Goal: Task Accomplishment & Management: Use online tool/utility

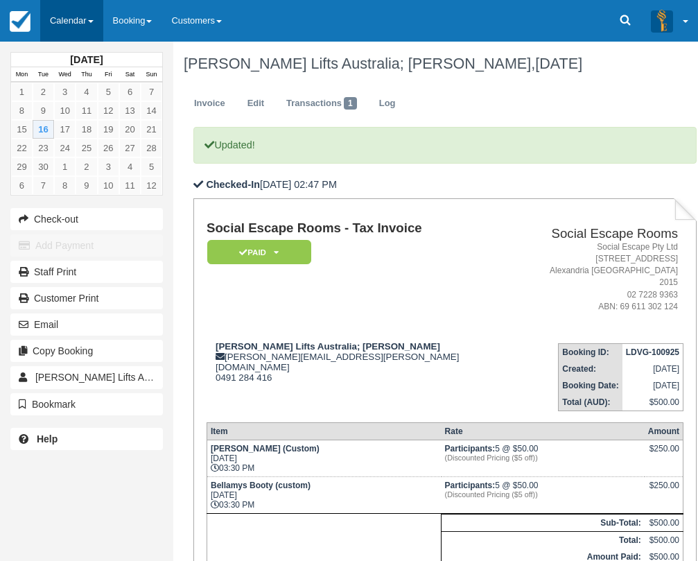
click at [84, 17] on link "Calendar" at bounding box center [71, 21] width 63 height 42
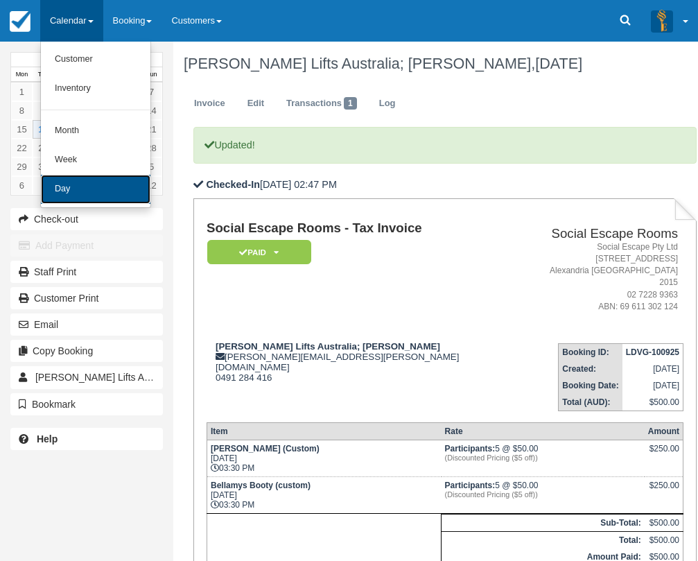
click at [100, 184] on link "Day" at bounding box center [95, 189] width 109 height 29
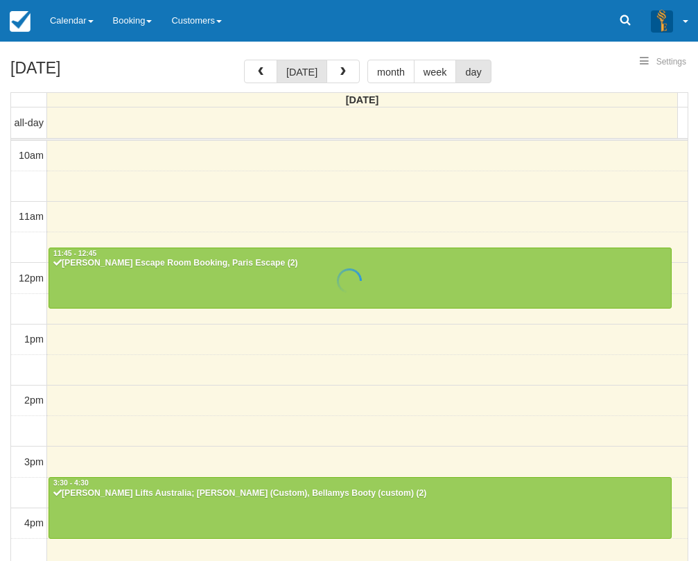
select select
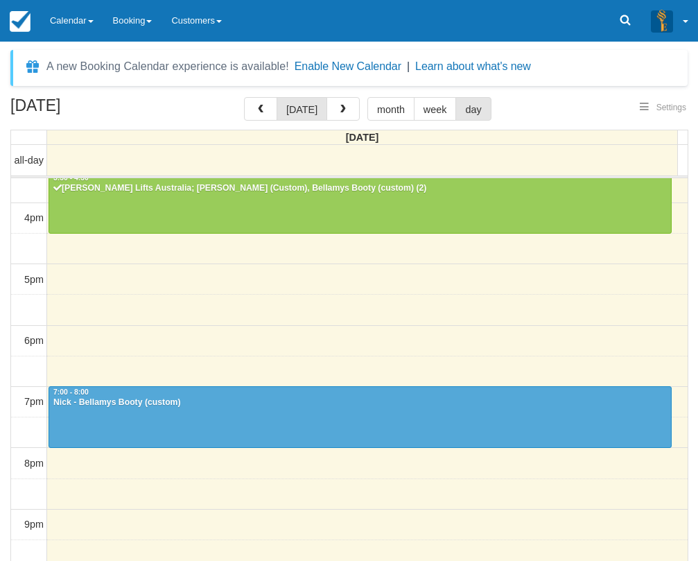
select select
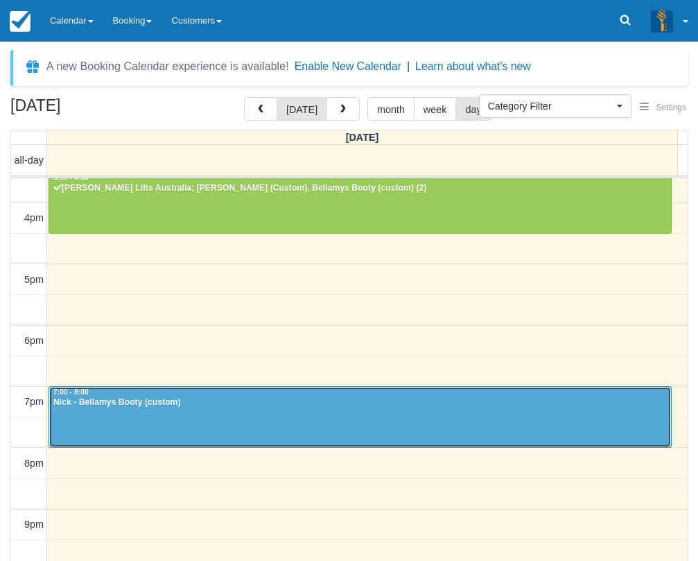
click at [179, 407] on div "Nick - Bellamys Booty (custom)" at bounding box center [360, 402] width 615 height 11
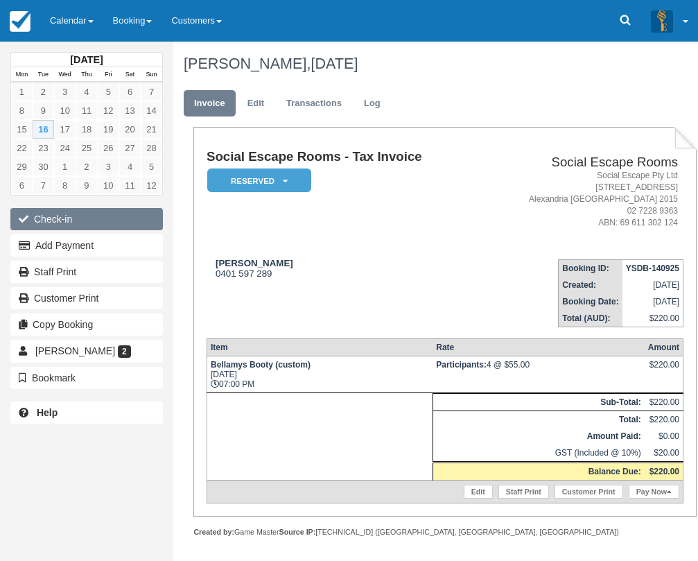
click at [76, 215] on button "Check-in" at bounding box center [86, 219] width 152 height 22
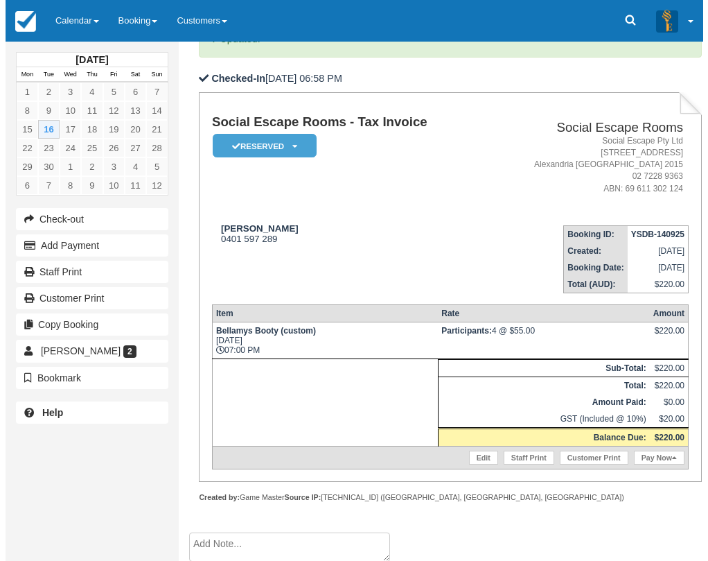
scroll to position [179, 0]
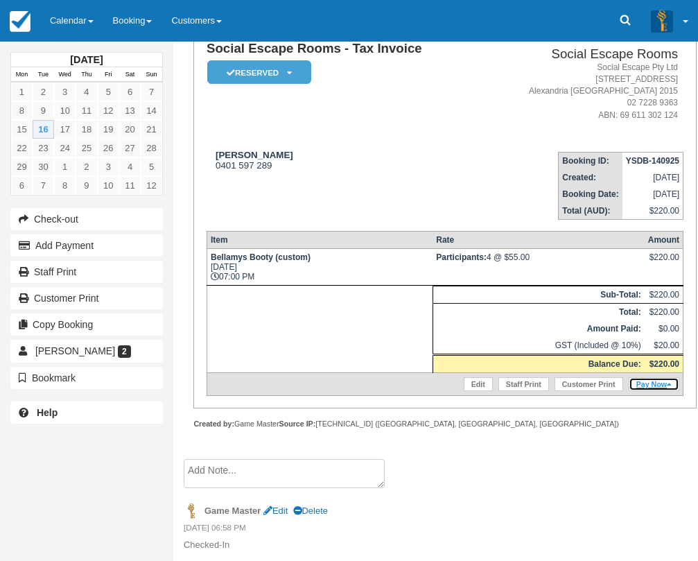
click at [651, 383] on link "Pay Now" at bounding box center [654, 384] width 51 height 14
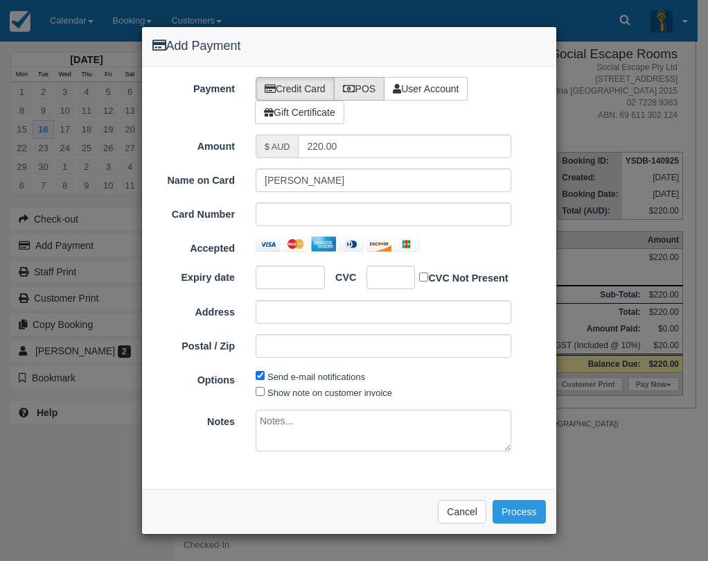
click at [364, 85] on label "POS" at bounding box center [359, 89] width 51 height 24
radio input "true"
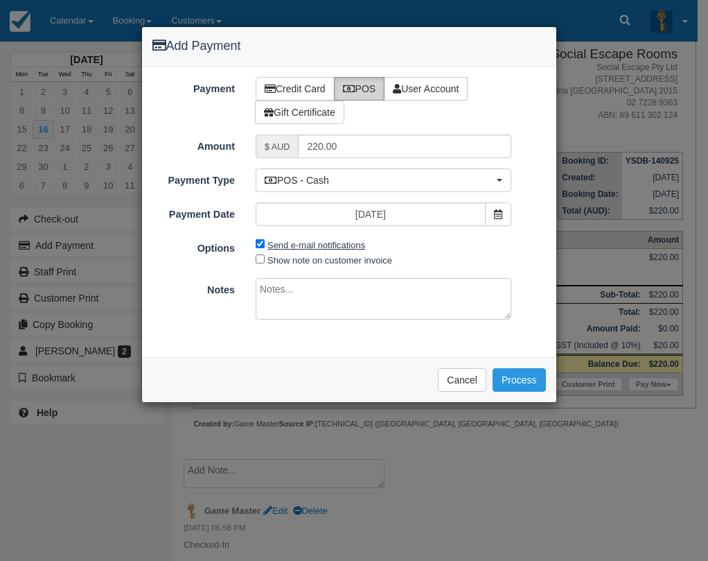
click at [312, 245] on label "Send e-mail notifications" at bounding box center [316, 245] width 98 height 10
click at [265, 245] on input "Send e-mail notifications" at bounding box center [260, 243] width 9 height 9
checkbox input "false"
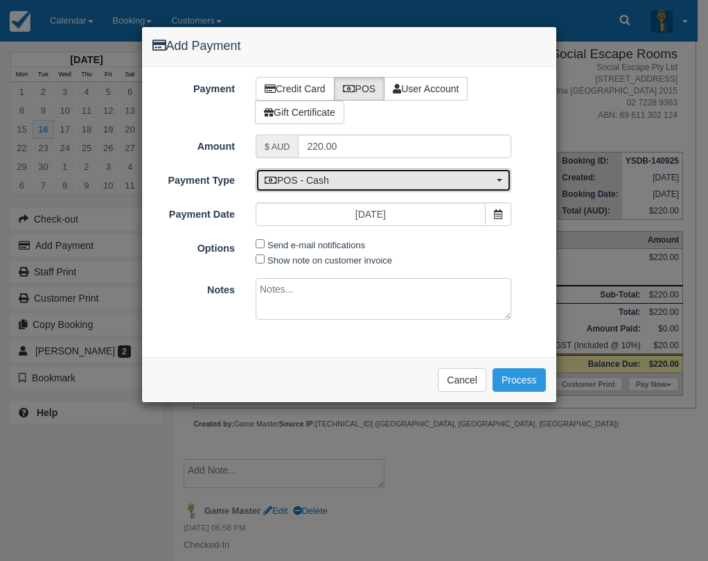
click at [324, 182] on span "POS - Cash" at bounding box center [379, 180] width 229 height 14
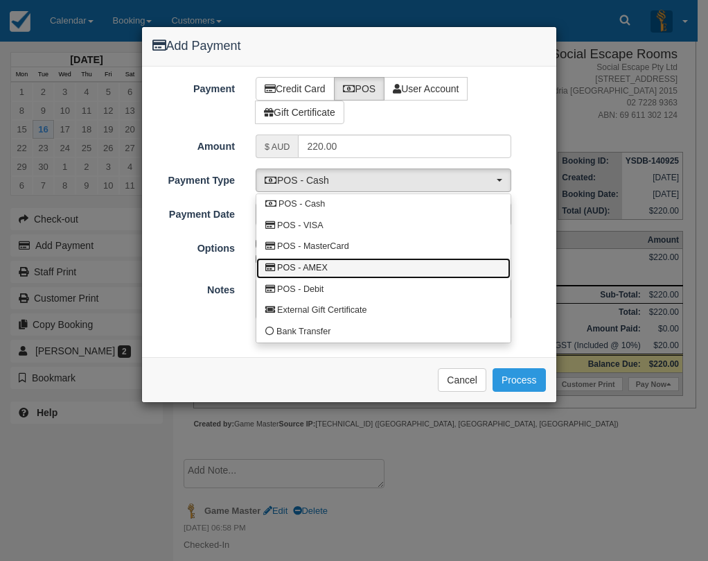
click at [327, 267] on span "POS - AMEX" at bounding box center [302, 268] width 51 height 12
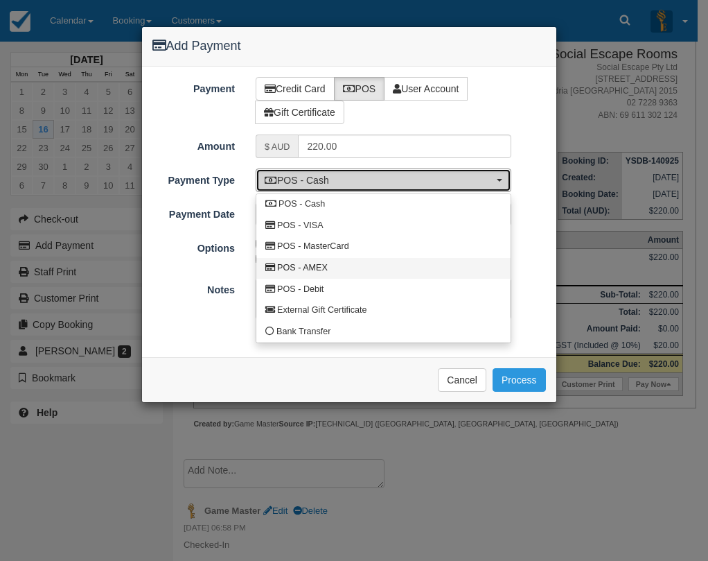
select select "AMEX"
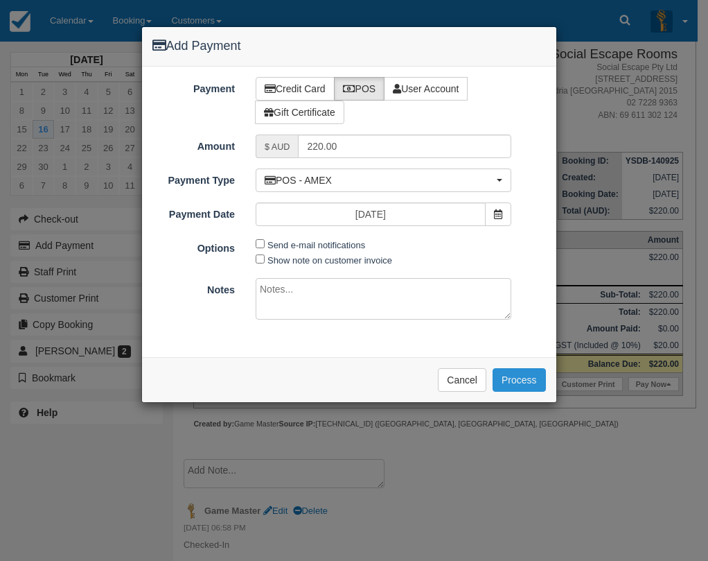
click at [516, 379] on button "Process" at bounding box center [519, 380] width 53 height 24
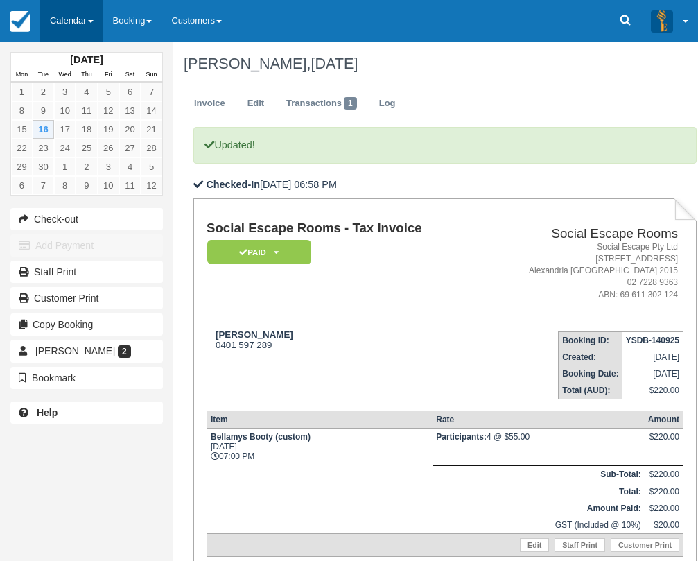
click at [87, 20] on link "Calendar" at bounding box center [71, 21] width 63 height 42
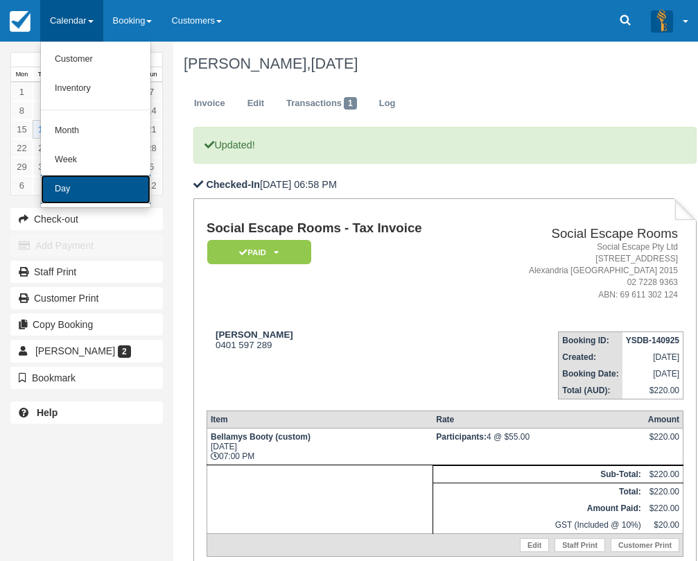
click at [101, 184] on link "Day" at bounding box center [95, 189] width 109 height 29
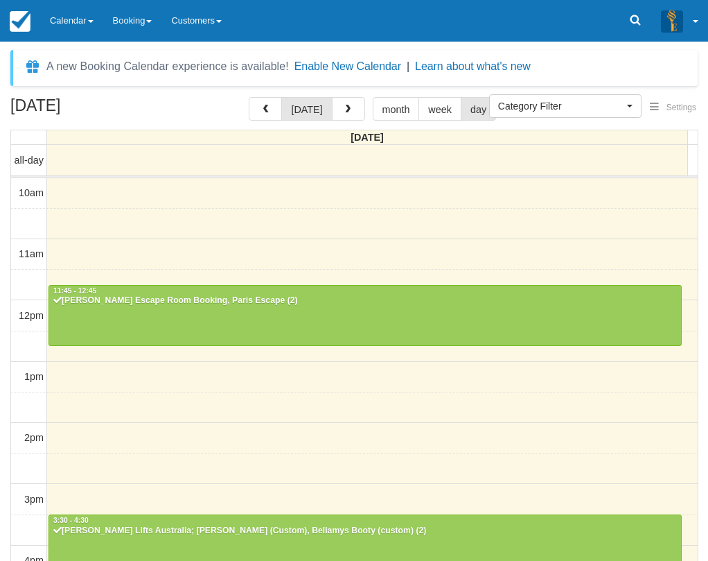
select select
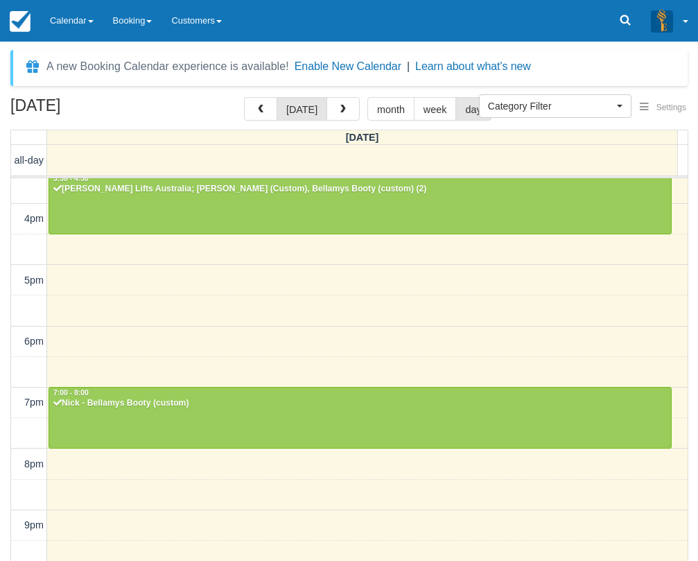
scroll to position [44, 0]
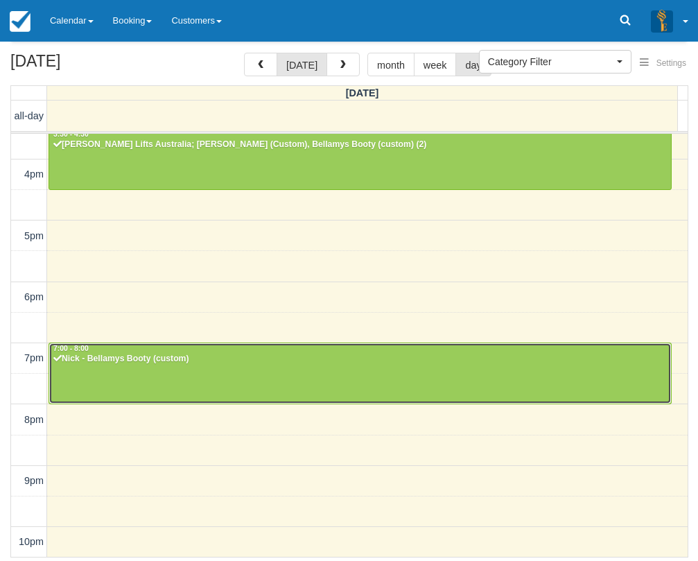
click at [168, 362] on div "Nick - Bellamys Booty (custom)" at bounding box center [360, 358] width 615 height 11
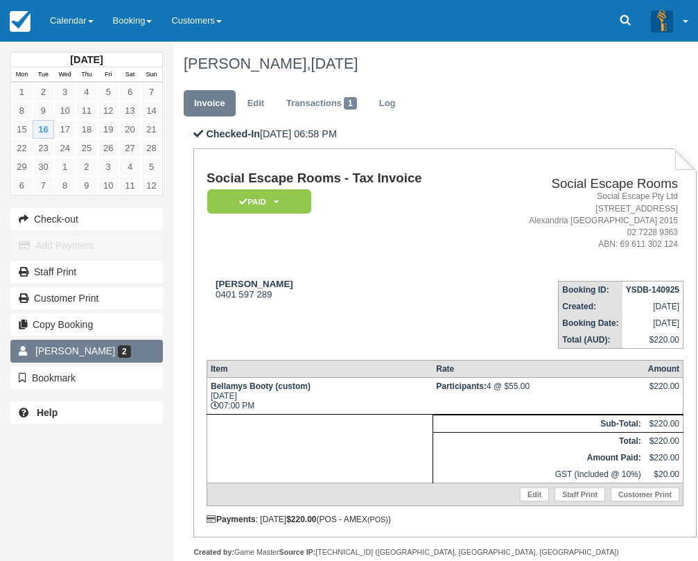
click at [94, 360] on link "Nicholas Guerrera 2" at bounding box center [86, 351] width 152 height 22
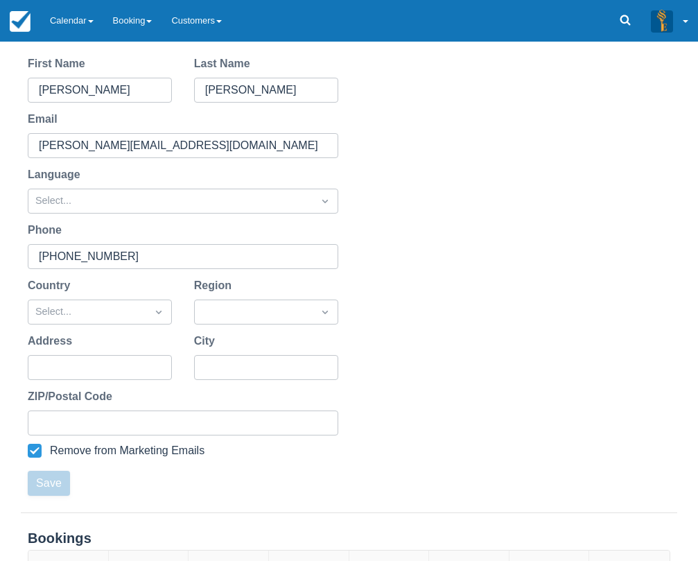
scroll to position [326, 0]
